Goal: Task Accomplishment & Management: Use online tool/utility

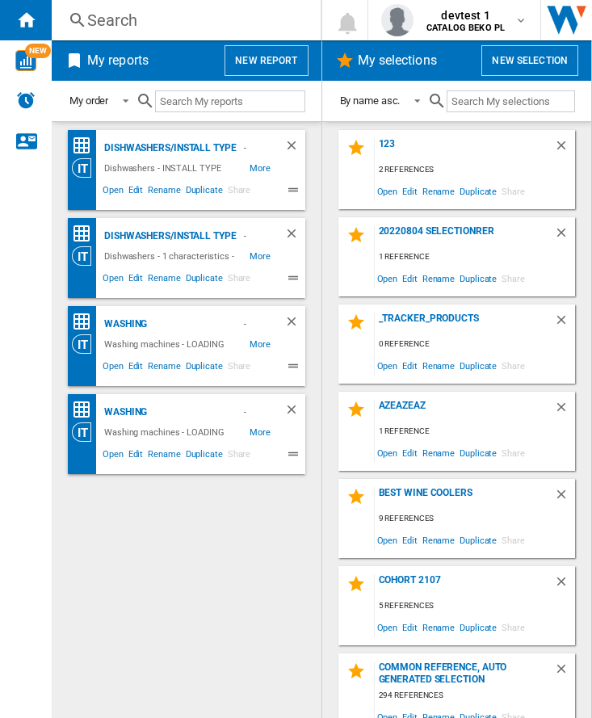
click at [249, 62] on button "New report" at bounding box center [266, 60] width 83 height 31
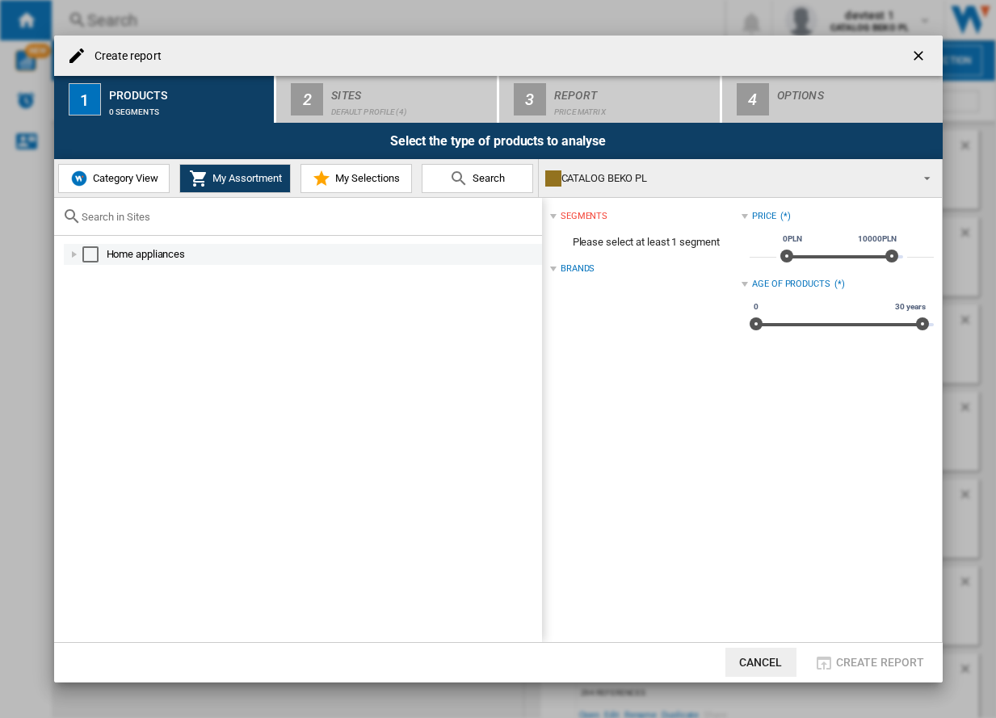
click at [74, 255] on div at bounding box center [74, 254] width 16 height 16
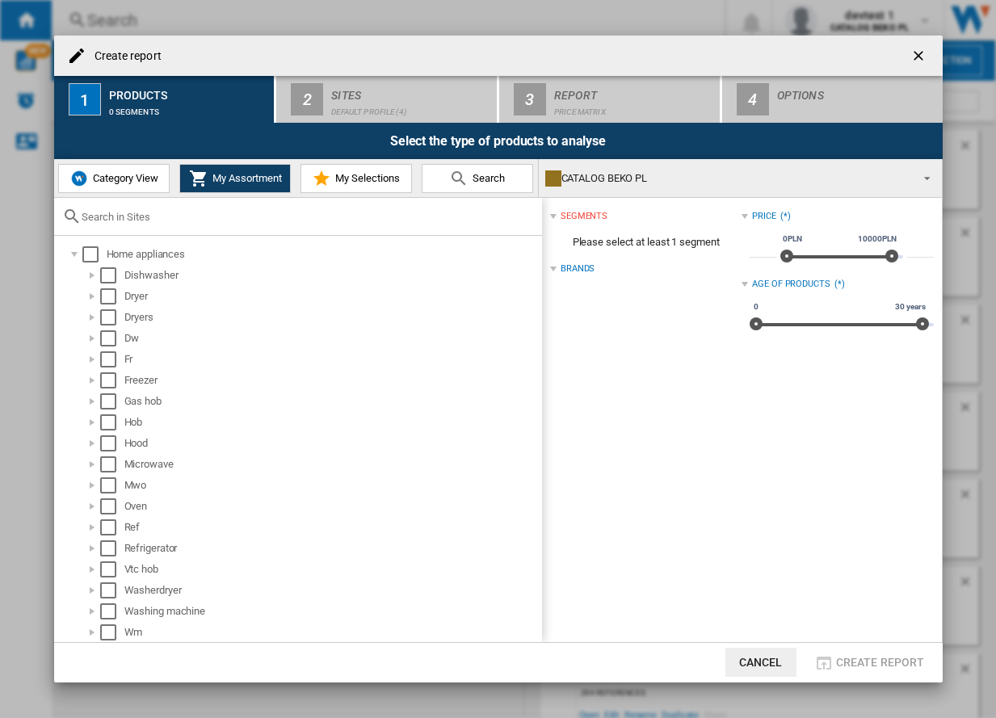
click at [134, 182] on span "Category View" at bounding box center [123, 178] width 69 height 12
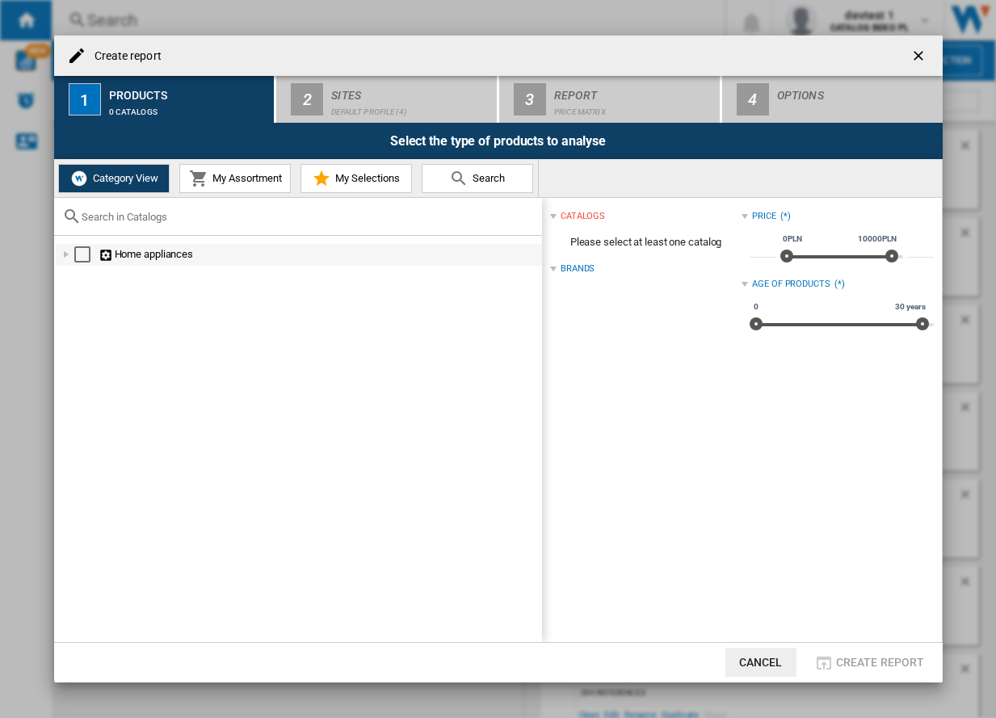
click at [64, 257] on div at bounding box center [66, 254] width 16 height 16
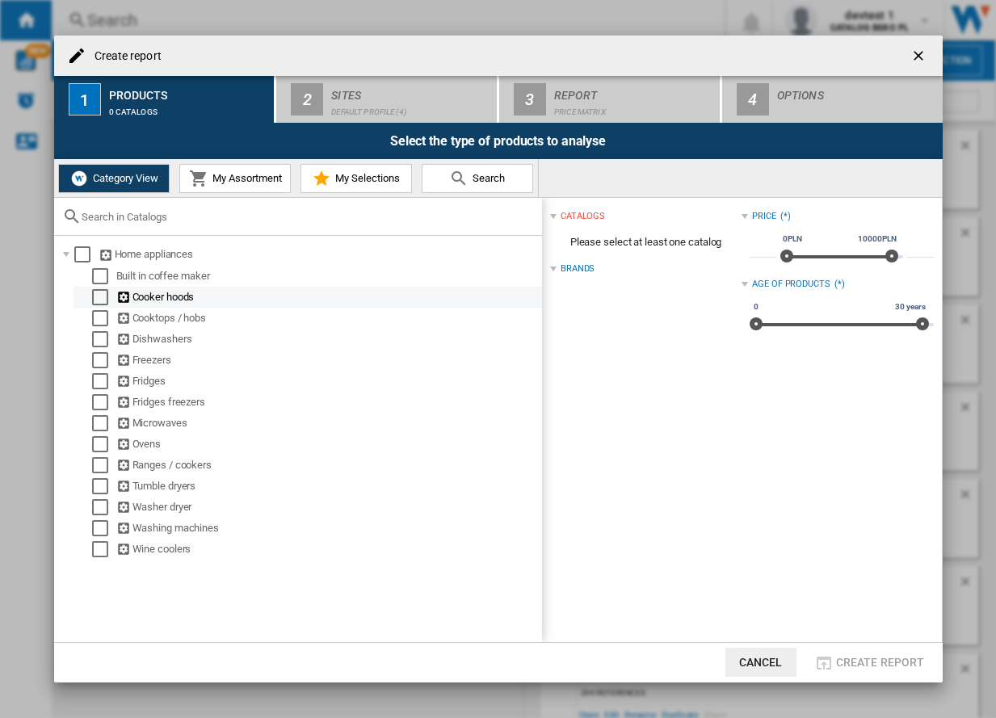
click at [95, 297] on div "Select" at bounding box center [100, 297] width 16 height 16
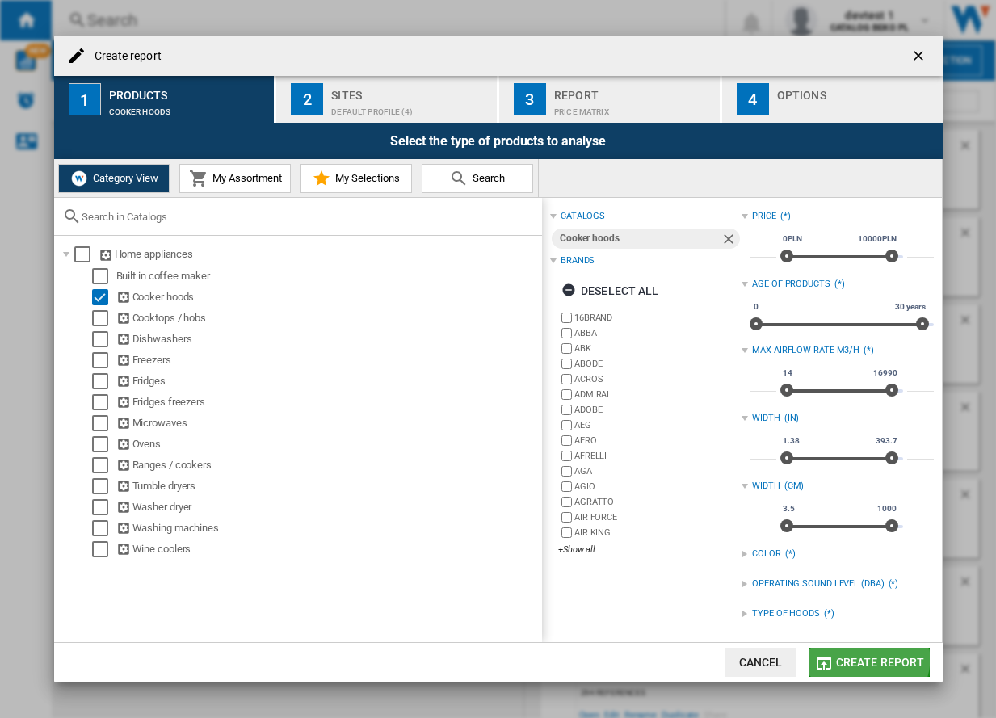
click at [436, 659] on span "Create report" at bounding box center [880, 662] width 89 height 13
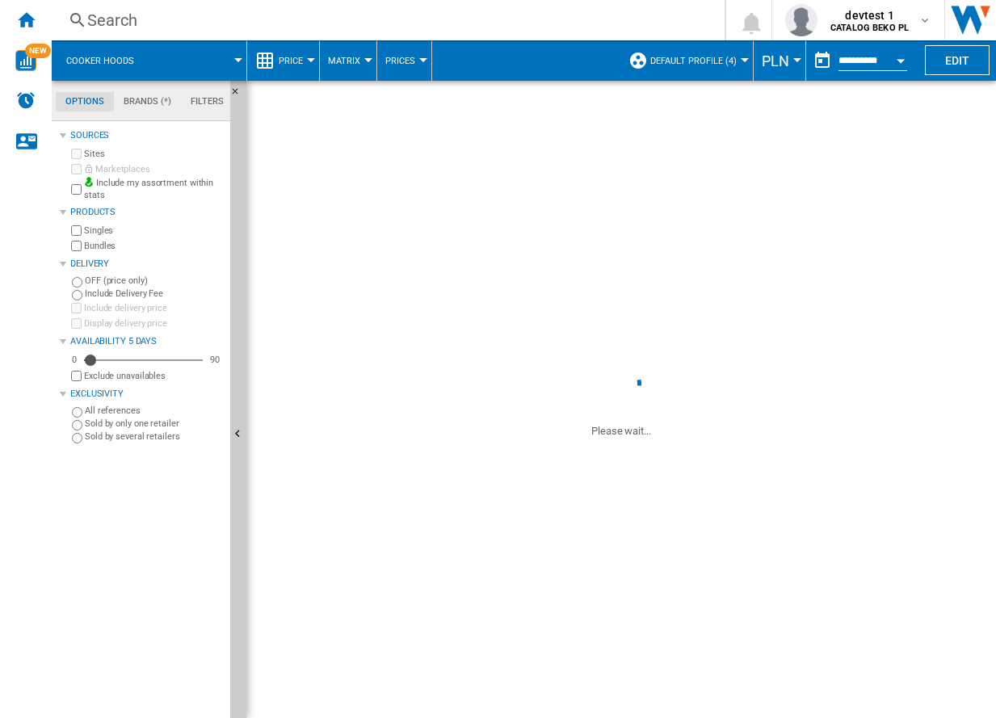
click at [279, 65] on button "Price" at bounding box center [295, 60] width 32 height 40
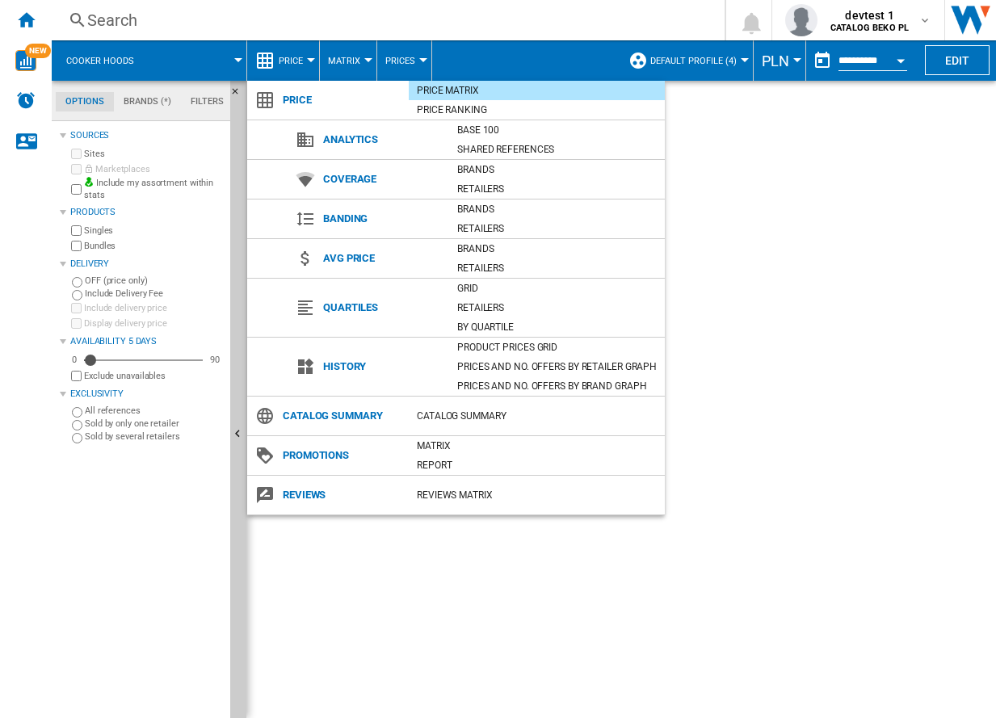
click at [279, 65] on md-backdrop at bounding box center [498, 359] width 996 height 718
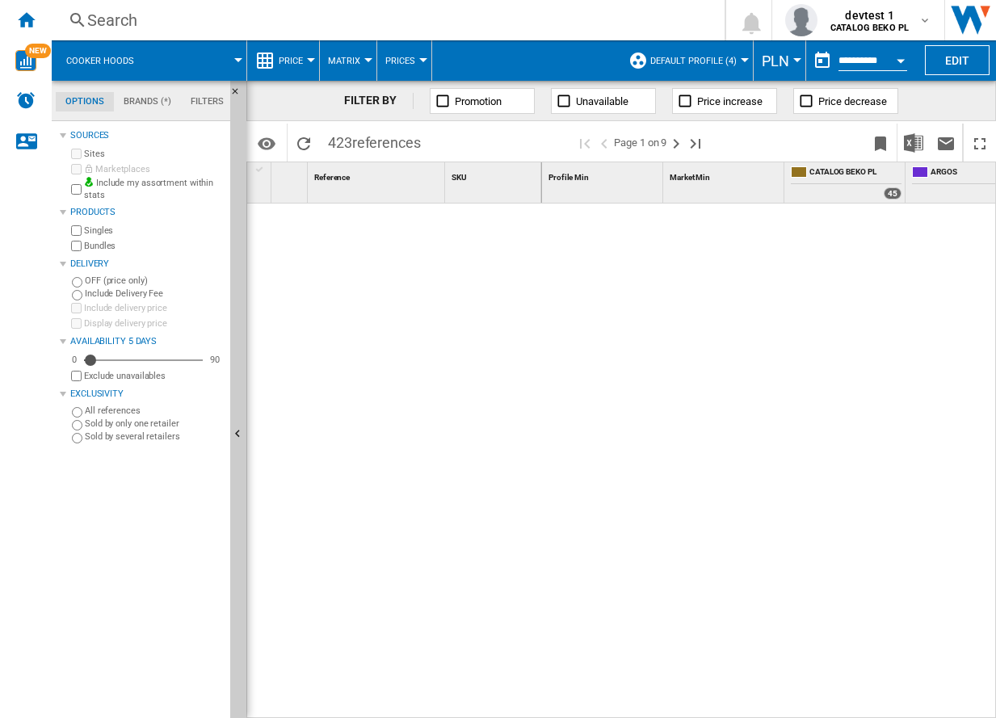
click at [211, 65] on span at bounding box center [198, 60] width 82 height 40
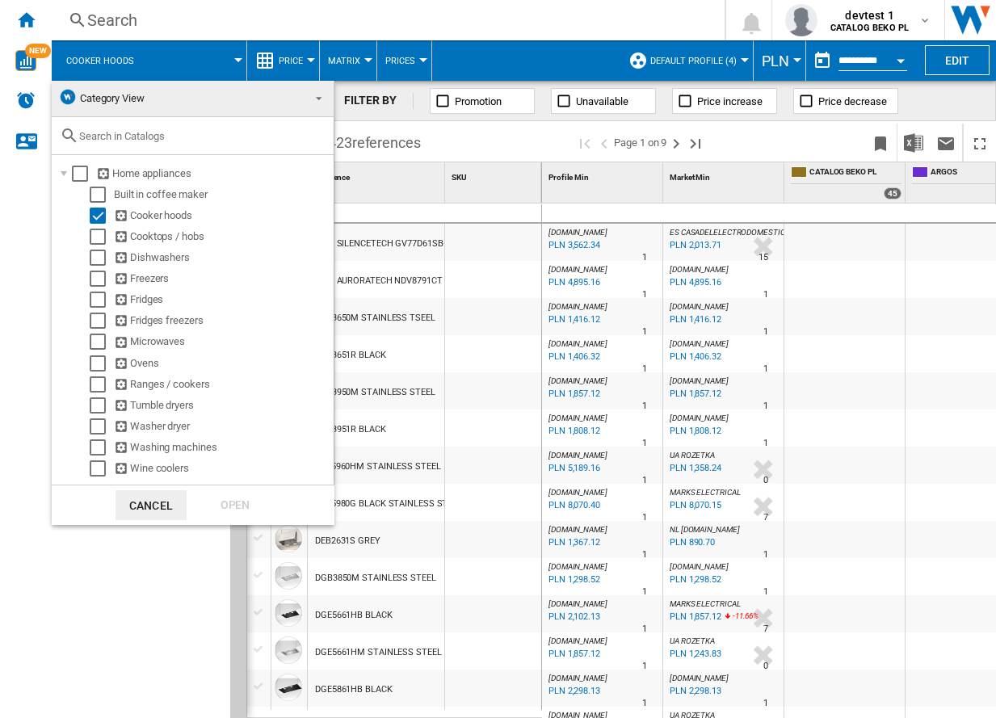
click at [211, 65] on md-backdrop at bounding box center [498, 359] width 996 height 718
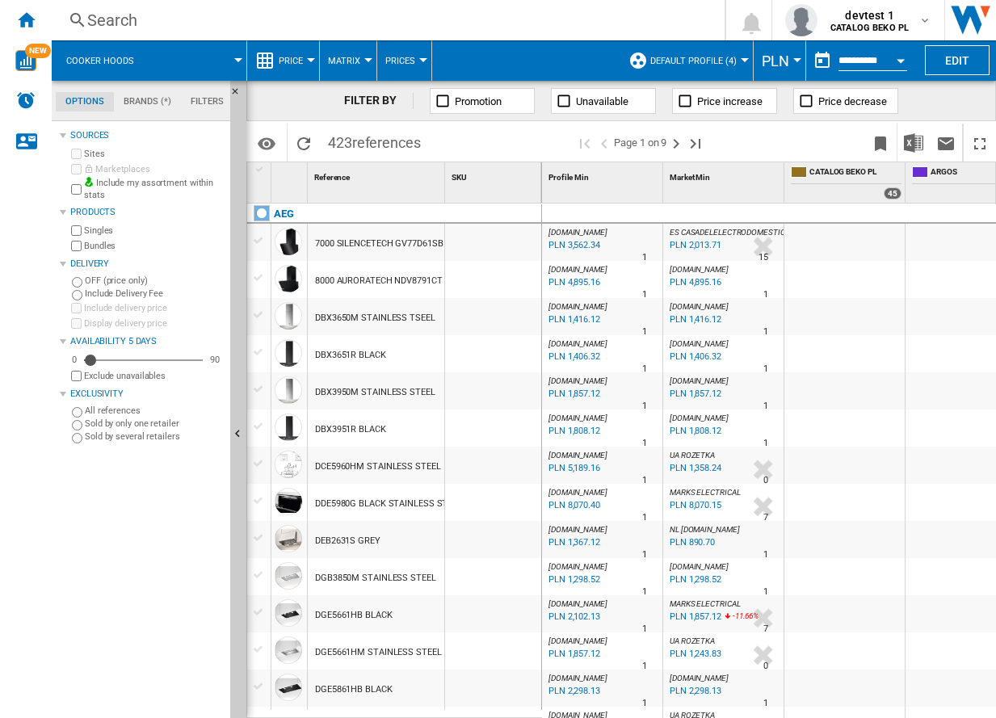
click at [211, 65] on span at bounding box center [198, 60] width 82 height 40
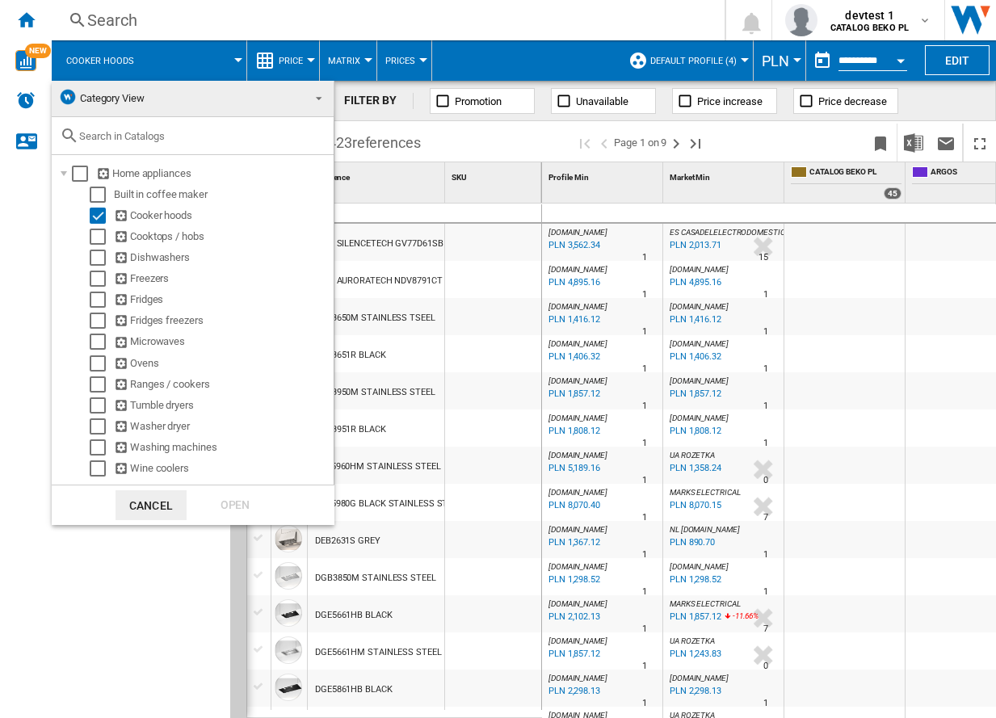
click at [436, 65] on md-backdrop at bounding box center [498, 359] width 996 height 718
